Goal: Navigation & Orientation: Go to known website

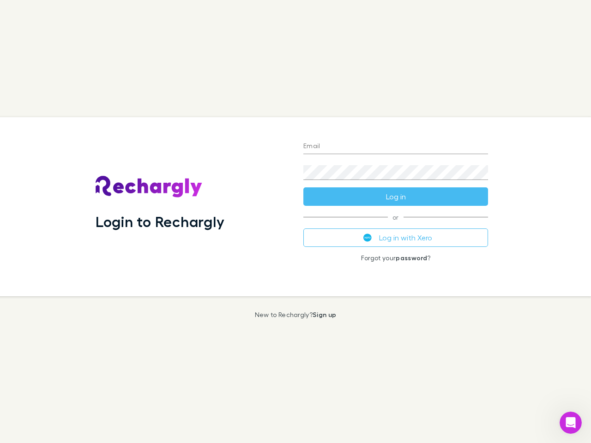
click at [295, 222] on div "Login to Rechargly" at bounding box center [192, 206] width 208 height 179
click at [396, 147] on input "Email" at bounding box center [395, 146] width 185 height 15
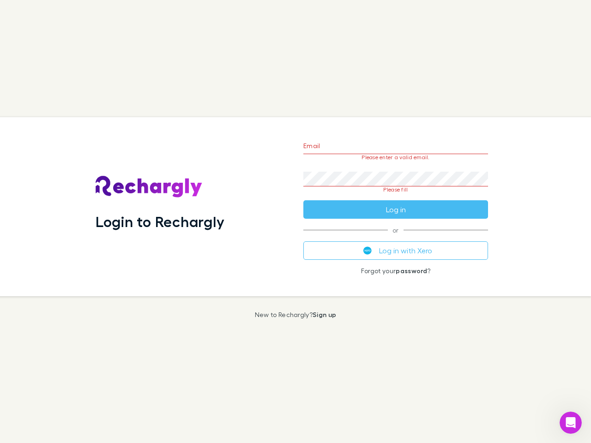
click at [396, 197] on form "Email Please enter a valid email. Password Please fill Log in" at bounding box center [395, 175] width 185 height 87
click at [396, 238] on div "Email Please enter a valid email. Password Please fill Log in or Log in with Xe…" at bounding box center [395, 206] width 199 height 179
